Goal: Information Seeking & Learning: Learn about a topic

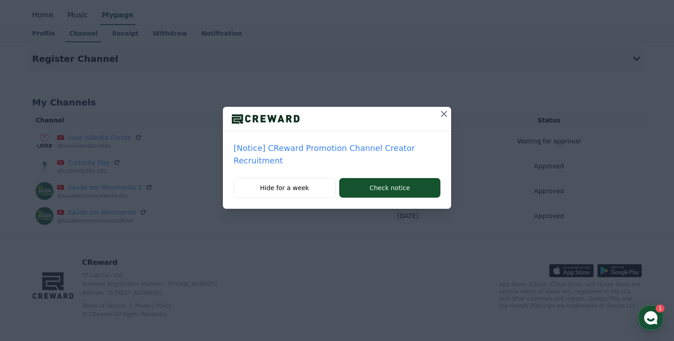
click at [424, 72] on div "[Notice] CReward Promotion Channel Creator Recruitment Hide for a week Check no…" at bounding box center [337, 111] width 674 height 223
click at [445, 117] on icon at bounding box center [443, 114] width 11 height 11
click at [441, 118] on icon at bounding box center [443, 114] width 11 height 11
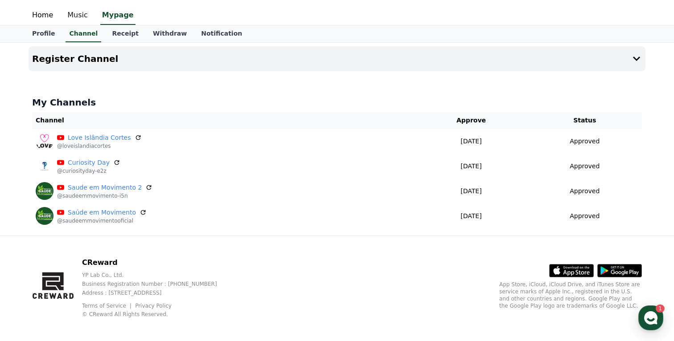
click at [71, 16] on link "Music" at bounding box center [77, 15] width 35 height 19
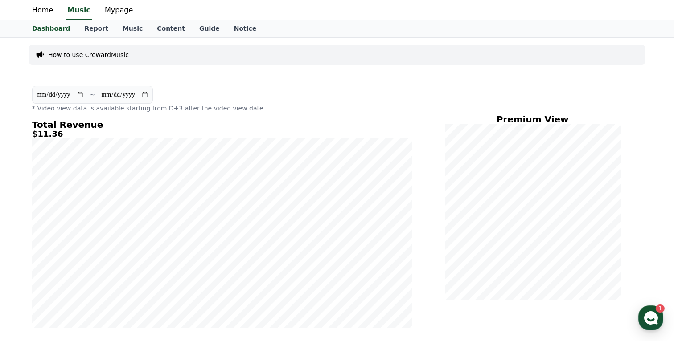
scroll to position [10, 0]
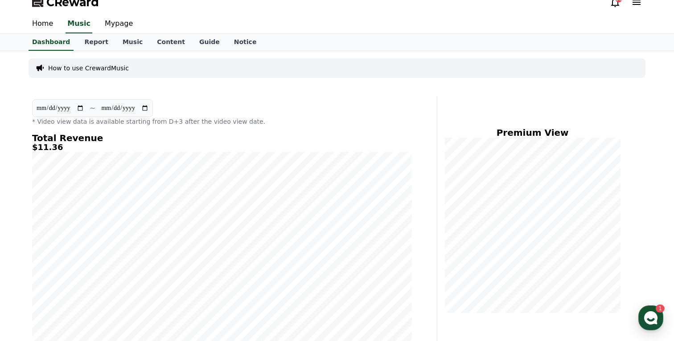
click at [415, 142] on div "**********" at bounding box center [222, 221] width 387 height 250
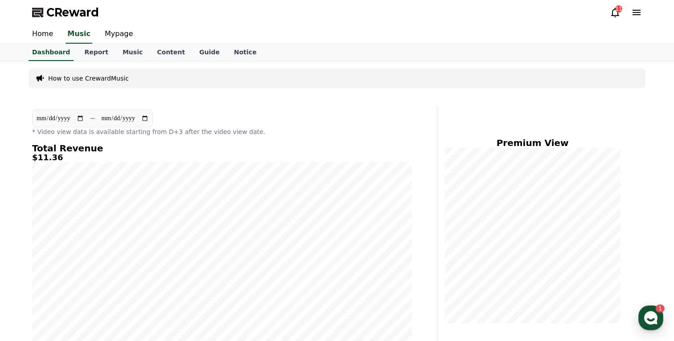
click at [637, 10] on icon at bounding box center [636, 12] width 8 height 5
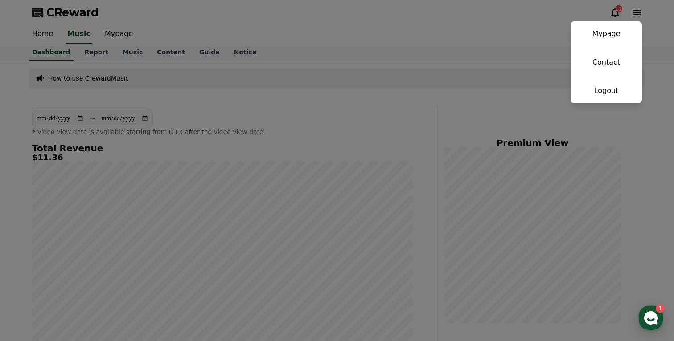
click at [637, 10] on button "close" at bounding box center [337, 170] width 674 height 341
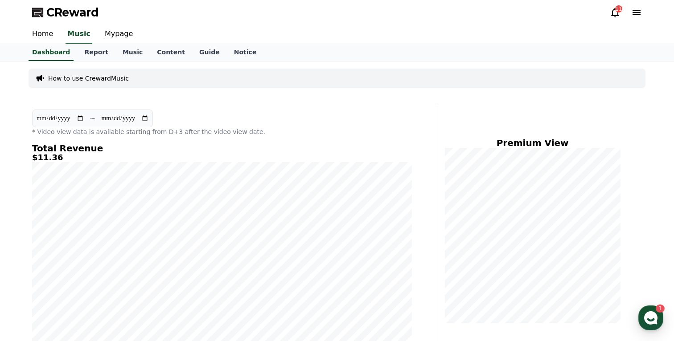
click at [451, 76] on div "How to use CrewardMusic" at bounding box center [337, 79] width 617 height 20
drag, startPoint x: 152, startPoint y: 73, endPoint x: 33, endPoint y: 79, distance: 119.6
click at [33, 79] on div "How to use CrewardMusic" at bounding box center [337, 79] width 617 height 20
click at [244, 88] on div "How to use CrewardMusic" at bounding box center [337, 78] width 617 height 27
click at [325, 120] on div "**********" at bounding box center [222, 123] width 380 height 27
